Goal: Find contact information: Find contact information

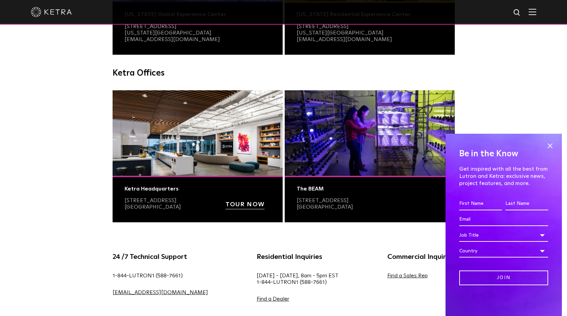
scroll to position [205, 0]
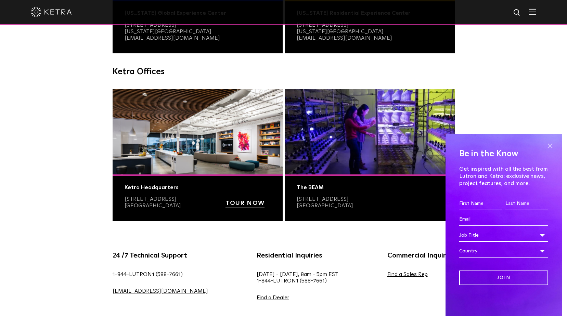
click at [550, 144] on span at bounding box center [550, 146] width 10 height 10
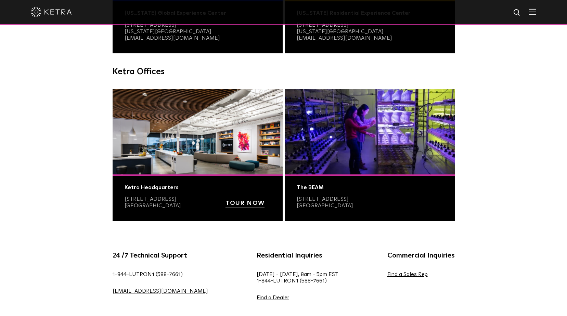
click at [307, 188] on div "The BEAM" at bounding box center [370, 187] width 146 height 7
click at [307, 187] on div "The BEAM" at bounding box center [370, 187] width 146 height 7
click at [310, 186] on div "The BEAM" at bounding box center [370, 187] width 146 height 7
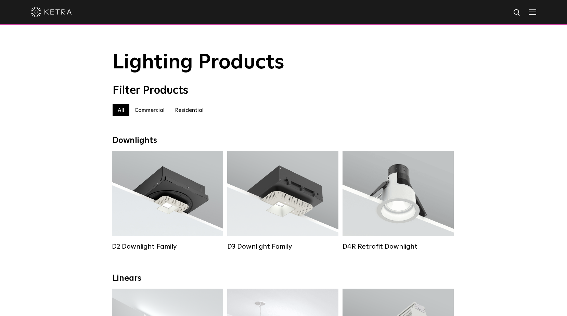
click at [536, 12] on img at bounding box center [533, 12] width 8 height 7
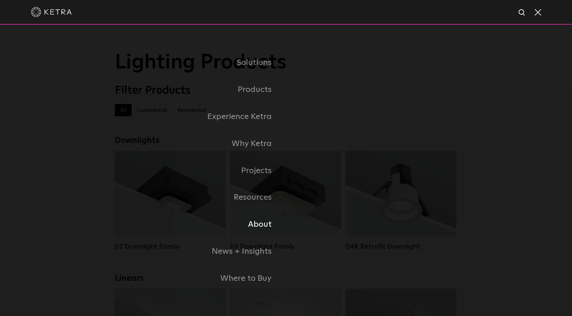
click at [264, 230] on link "About" at bounding box center [200, 224] width 171 height 27
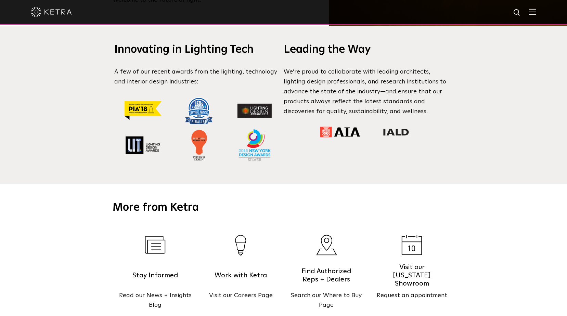
scroll to position [821, 0]
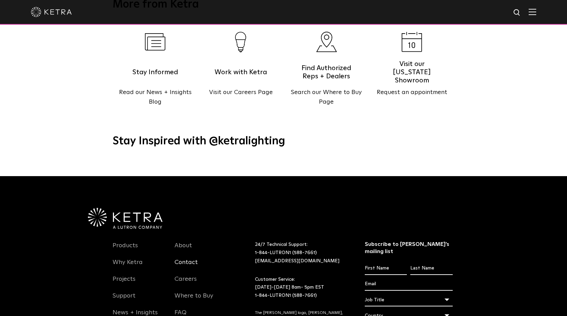
click at [187, 259] on link "Contact" at bounding box center [186, 267] width 23 height 16
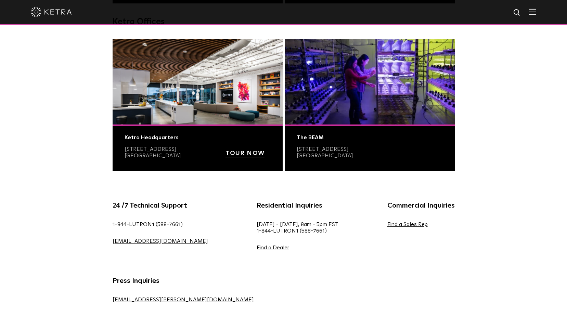
scroll to position [274, 0]
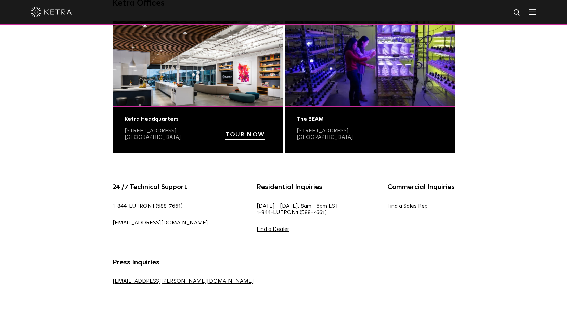
click at [333, 100] on img at bounding box center [370, 64] width 170 height 86
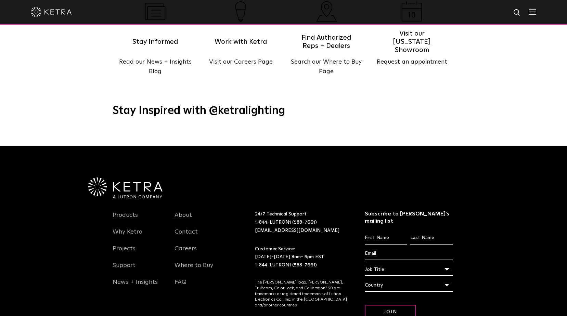
scroll to position [856, 0]
